Goal: Task Accomplishment & Management: Complete application form

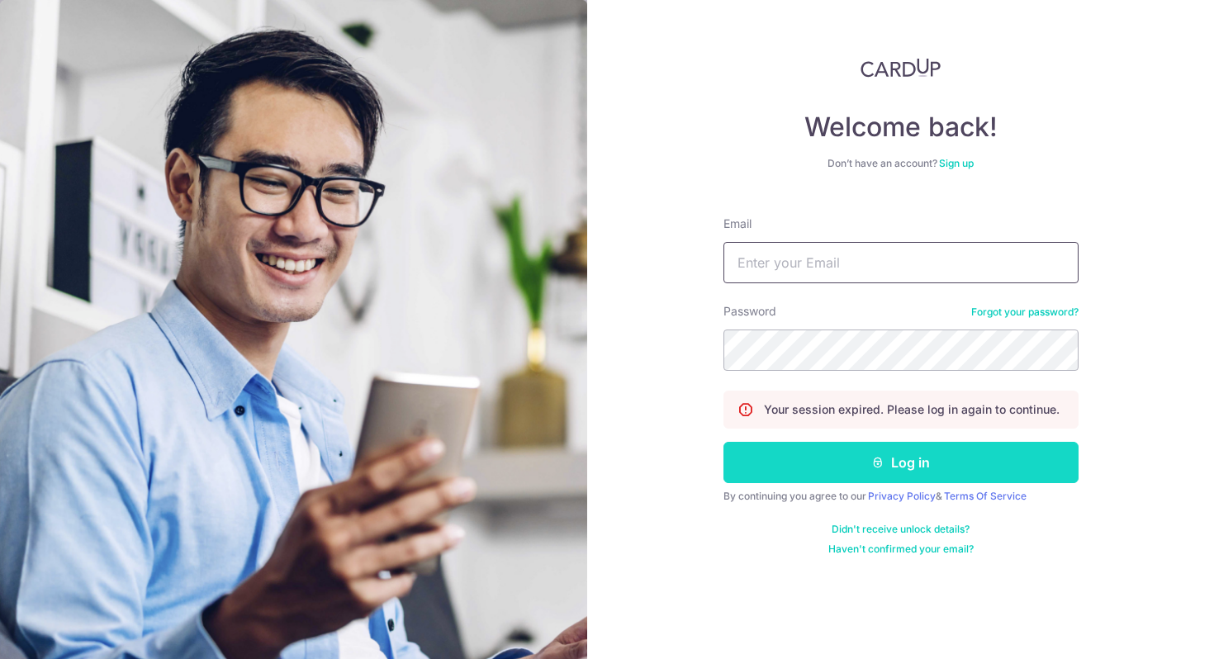
type input "[EMAIL_ADDRESS][DOMAIN_NAME]"
click at [1021, 461] on button "Log in" at bounding box center [900, 462] width 355 height 41
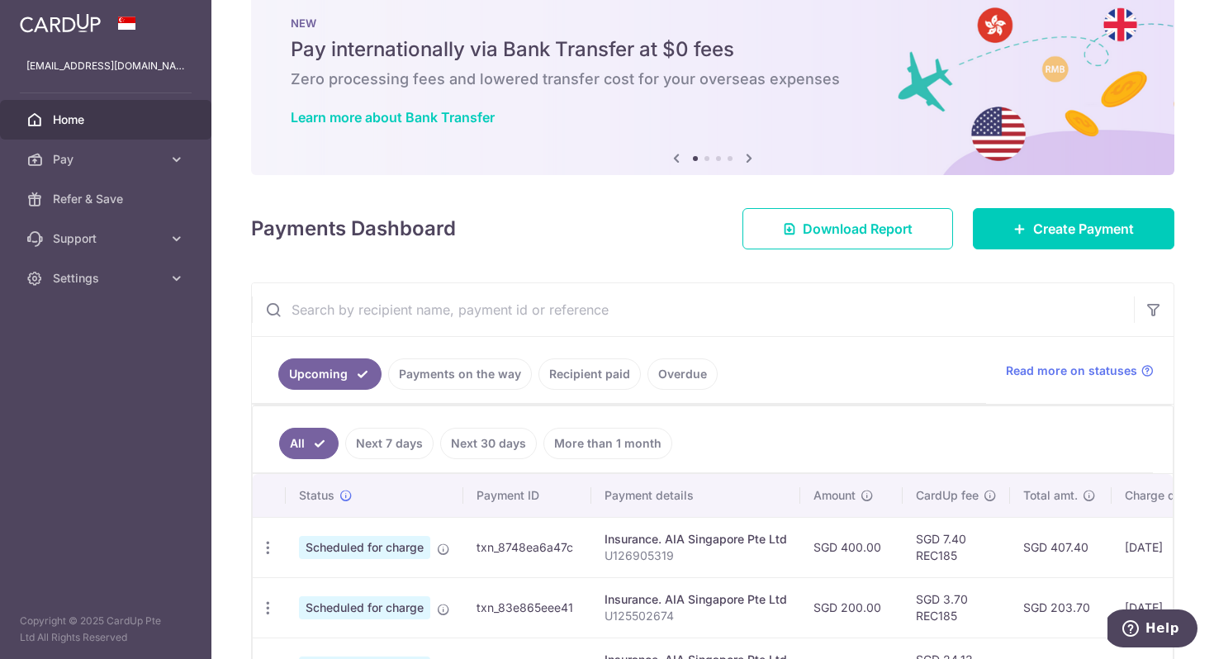
scroll to position [243, 0]
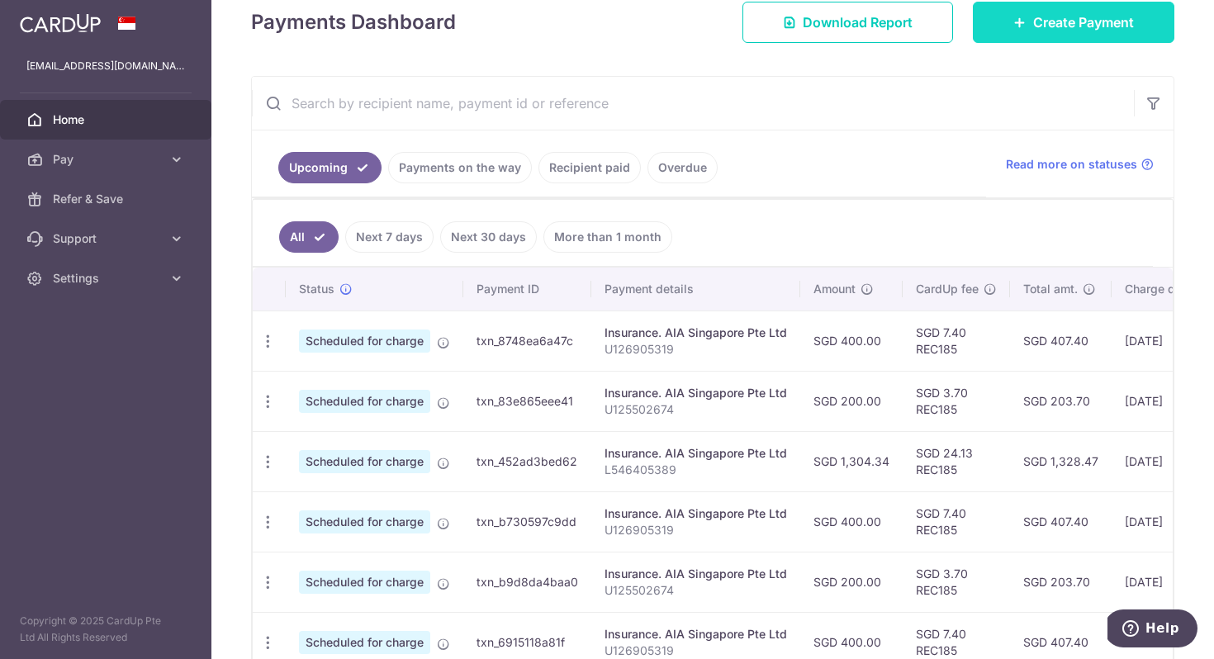
click at [1037, 29] on span "Create Payment" at bounding box center [1083, 22] width 101 height 20
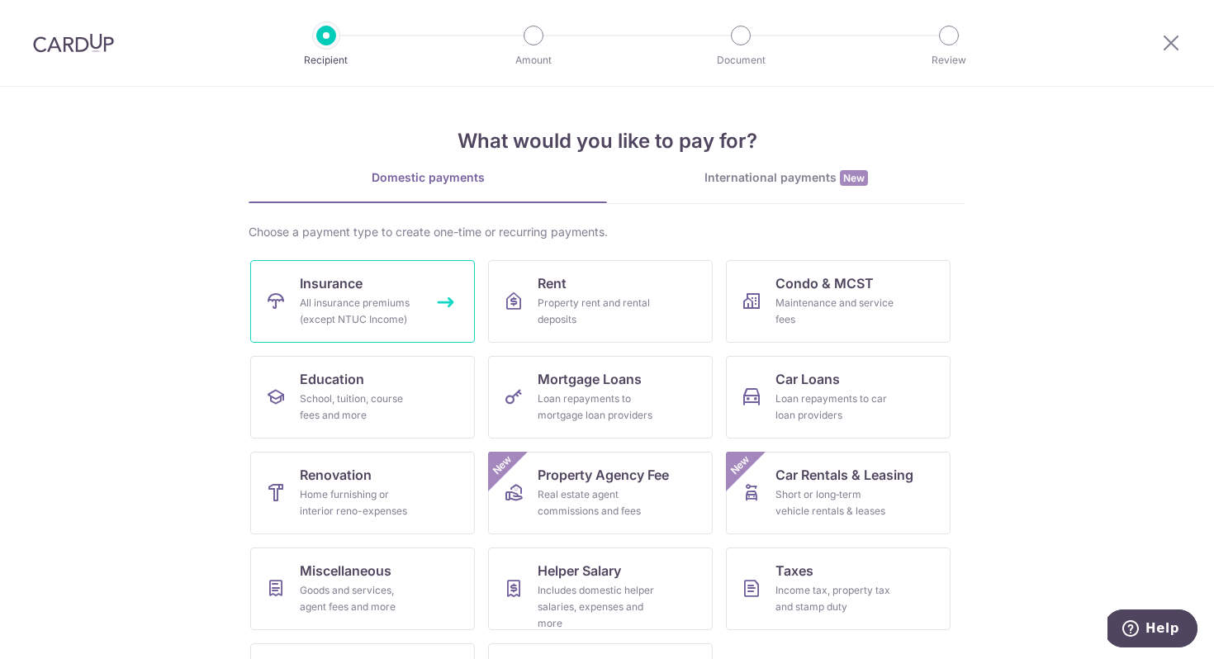
scroll to position [80, 0]
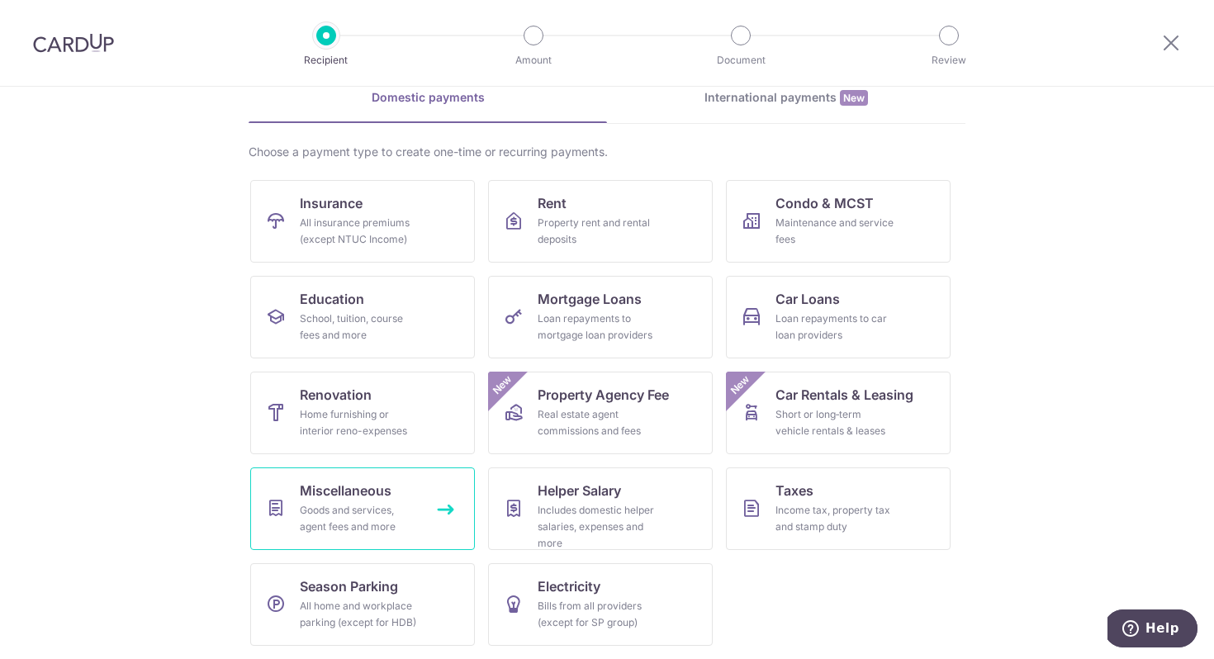
click at [403, 507] on div "Goods and services, agent fees and more" at bounding box center [359, 518] width 119 height 33
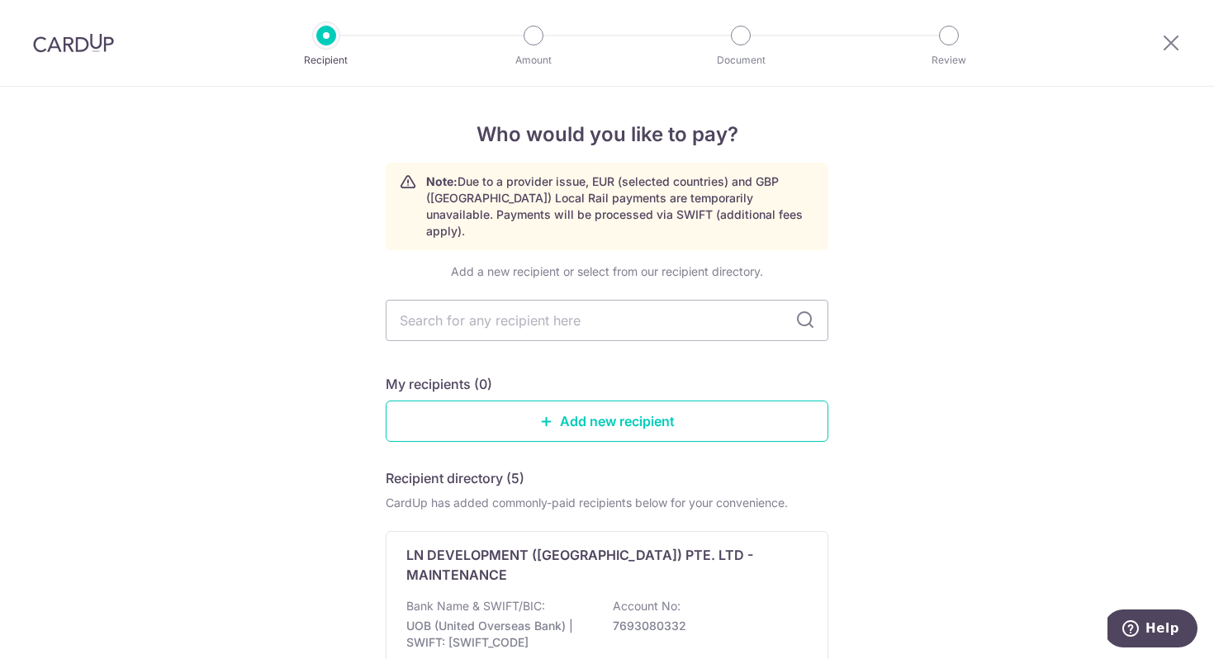
click at [1154, 35] on div at bounding box center [1171, 43] width 86 height 86
click at [1162, 40] on icon at bounding box center [1171, 42] width 20 height 21
